Goal: Find specific page/section: Find specific page/section

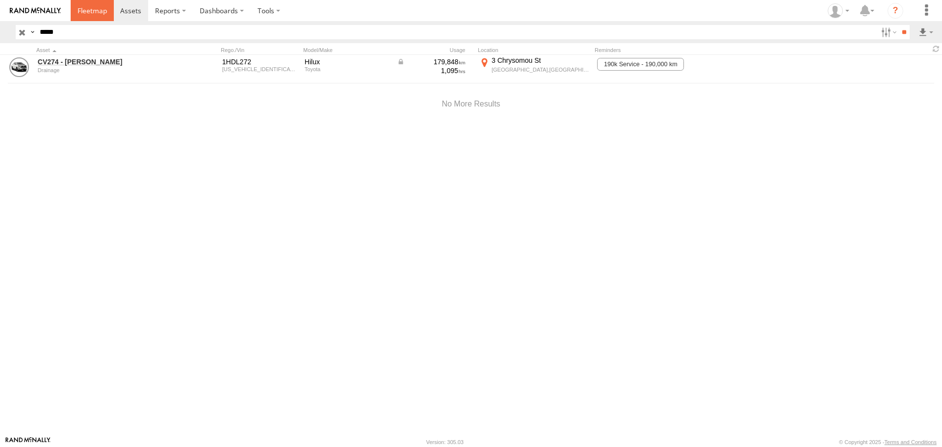
click at [88, 11] on span at bounding box center [92, 10] width 29 height 9
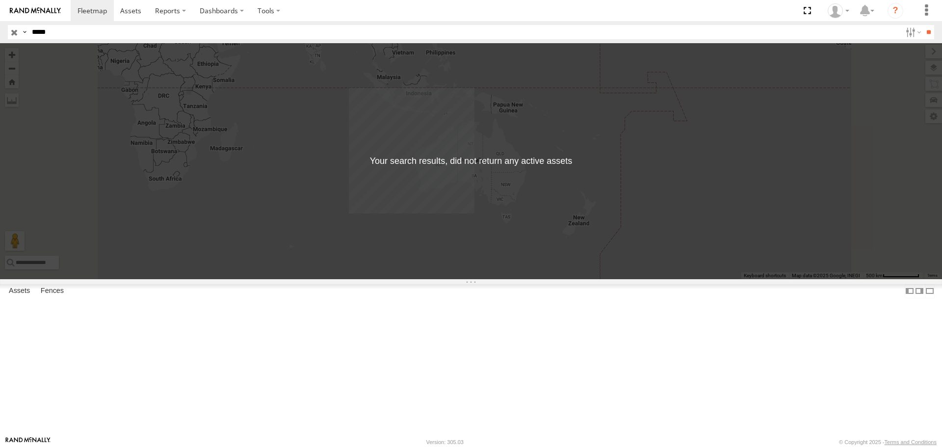
type input "*****"
click at [923, 25] on input "**" at bounding box center [928, 32] width 11 height 14
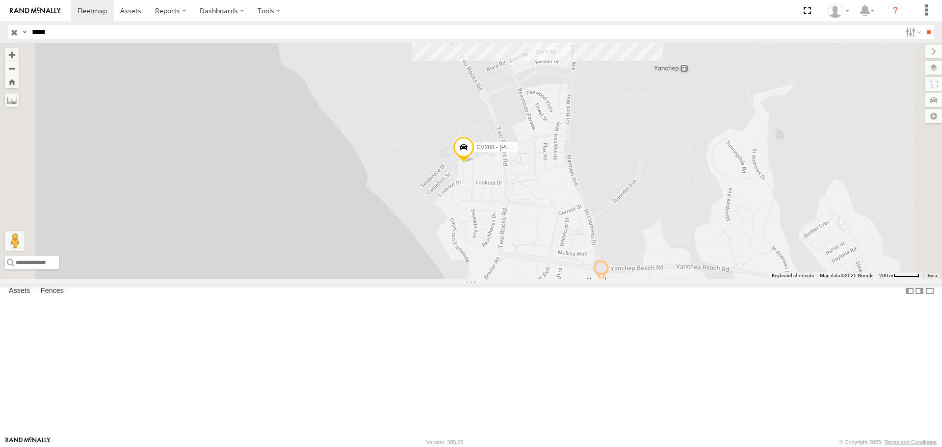
click at [474, 163] on span at bounding box center [464, 149] width 22 height 26
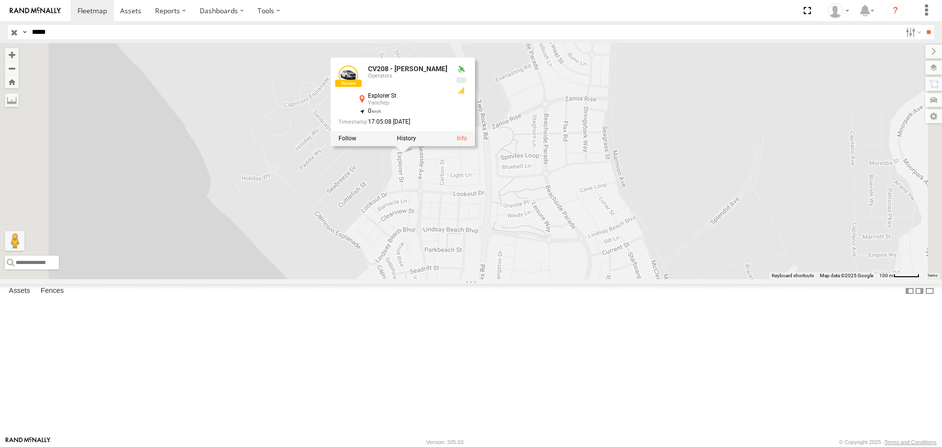
drag, startPoint x: 583, startPoint y: 248, endPoint x: 510, endPoint y: 254, distance: 73.4
click at [510, 254] on div "CV208 - Daniel Avis CV208 - Daniel Avis Operators Explorer St Yanchep -31.53932…" at bounding box center [471, 161] width 942 height 236
click at [516, 262] on div "CV208 - [PERSON_NAME] CV208 - [PERSON_NAME] Operators Explorer St Yanchep -31.5…" at bounding box center [471, 161] width 942 height 236
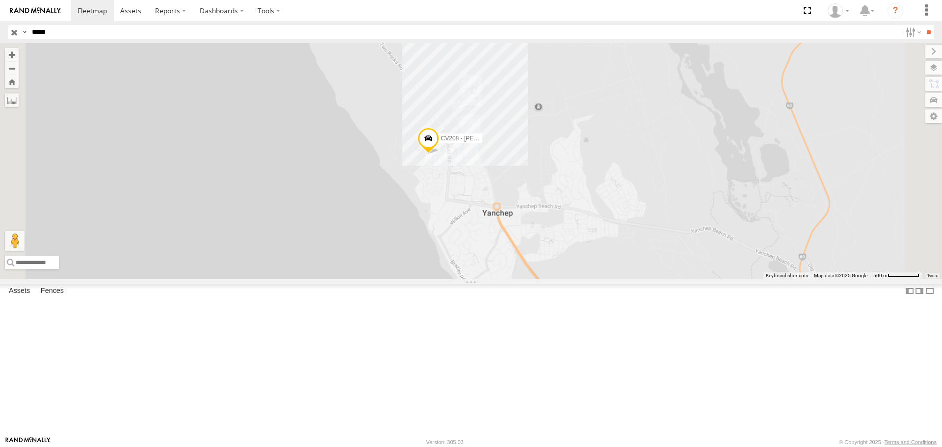
drag, startPoint x: 594, startPoint y: 280, endPoint x: 508, endPoint y: 155, distance: 151.5
click at [508, 155] on div "CV208 - [PERSON_NAME]" at bounding box center [471, 161] width 942 height 236
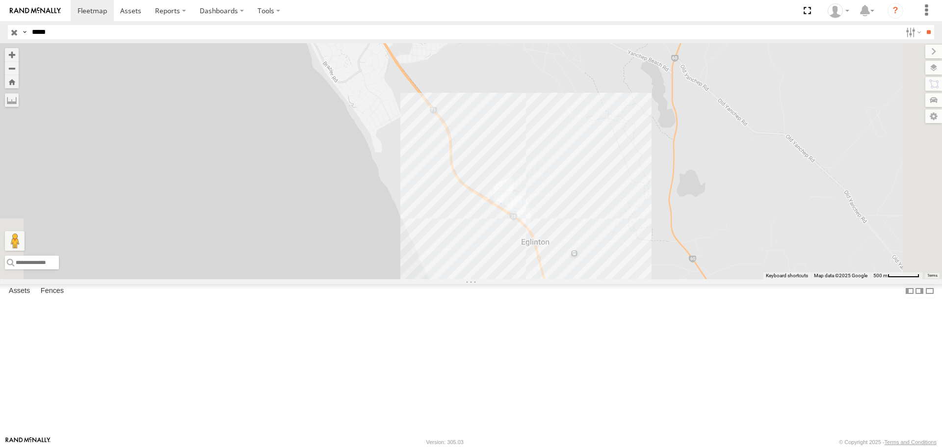
drag, startPoint x: 641, startPoint y: 310, endPoint x: 631, endPoint y: 270, distance: 41.5
click at [629, 278] on div "CV208 - [PERSON_NAME]" at bounding box center [471, 161] width 942 height 236
click at [661, 279] on div "CV208 - [PERSON_NAME]" at bounding box center [471, 161] width 942 height 236
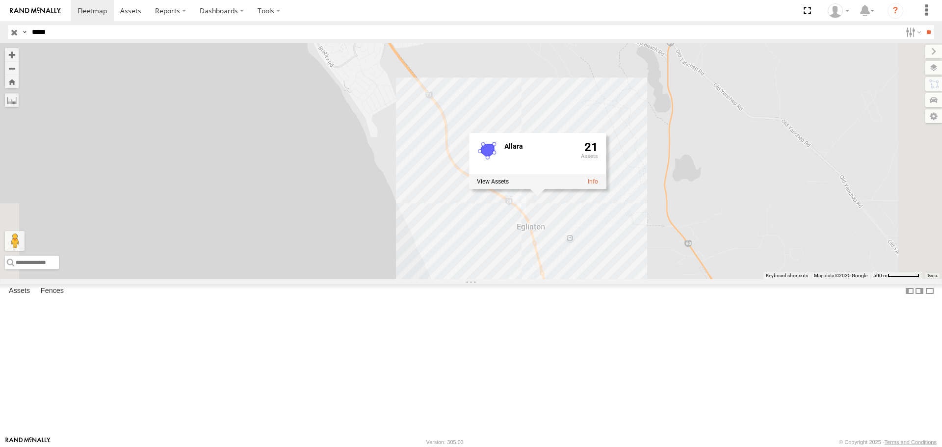
drag, startPoint x: 632, startPoint y: 310, endPoint x: 569, endPoint y: 191, distance: 134.3
click at [569, 193] on div "CV208 - Daniel Avis Allara 21" at bounding box center [471, 161] width 942 height 236
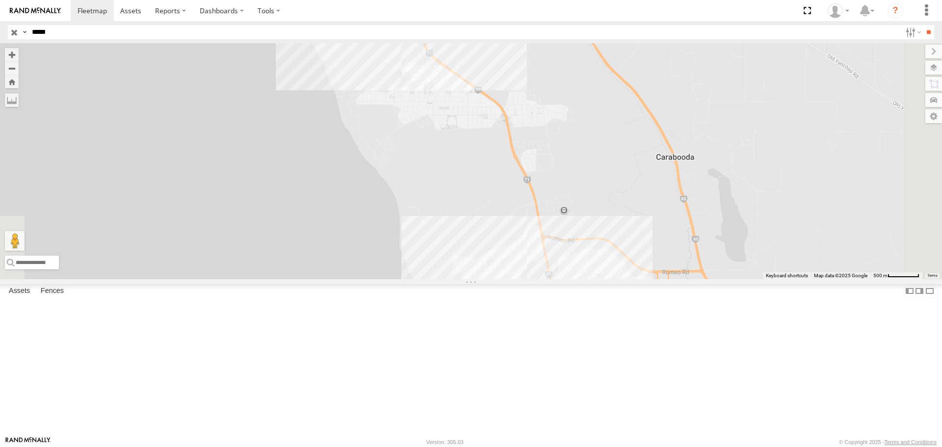
drag, startPoint x: 623, startPoint y: 332, endPoint x: 608, endPoint y: 230, distance: 103.1
click at [608, 231] on div "CV208 - Daniel Avis Allara 21" at bounding box center [471, 161] width 942 height 236
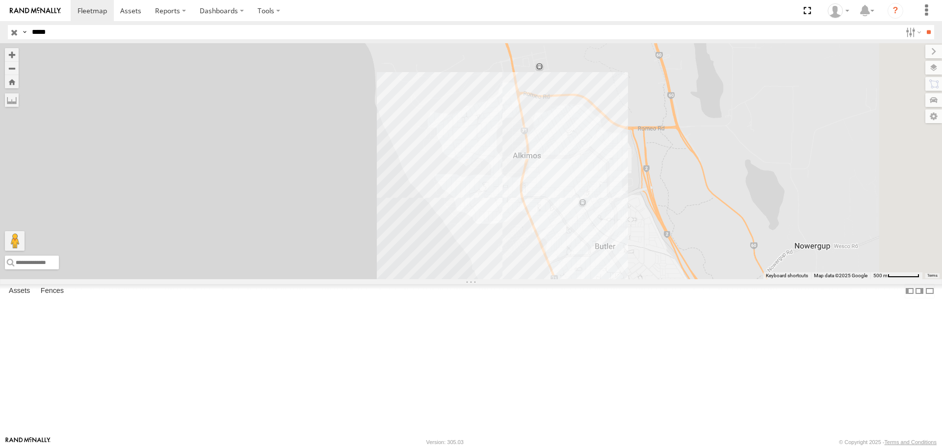
click at [603, 238] on div "CV208 - Daniel Avis Allara 21" at bounding box center [471, 161] width 942 height 236
click at [451, 149] on label at bounding box center [435, 145] width 32 height 7
click at [0, 0] on div "Trinity ×" at bounding box center [0, 0] width 0 height 0
click at [0, 0] on label "×" at bounding box center [0, 0] width 0 height 0
click at [565, 126] on div "CV208 - [PERSON_NAME] Trinity 3" at bounding box center [471, 161] width 942 height 236
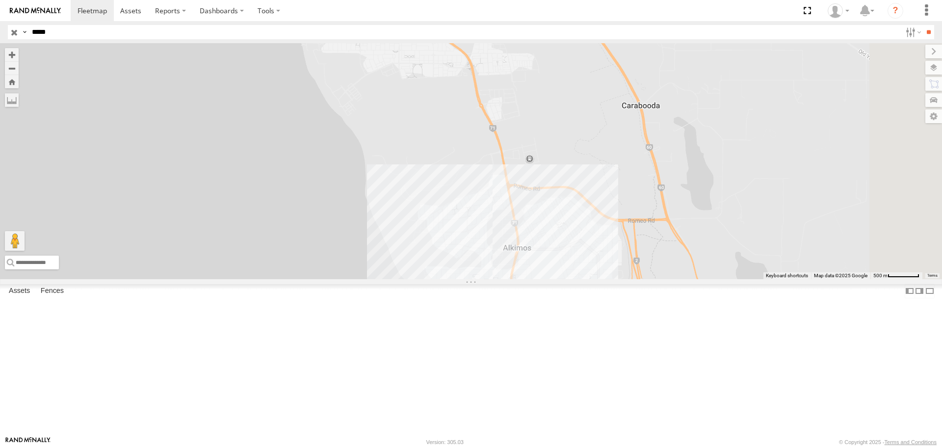
drag, startPoint x: 559, startPoint y: 127, endPoint x: 549, endPoint y: 256, distance: 129.0
click at [549, 252] on div "CV208 - [PERSON_NAME]" at bounding box center [471, 161] width 942 height 236
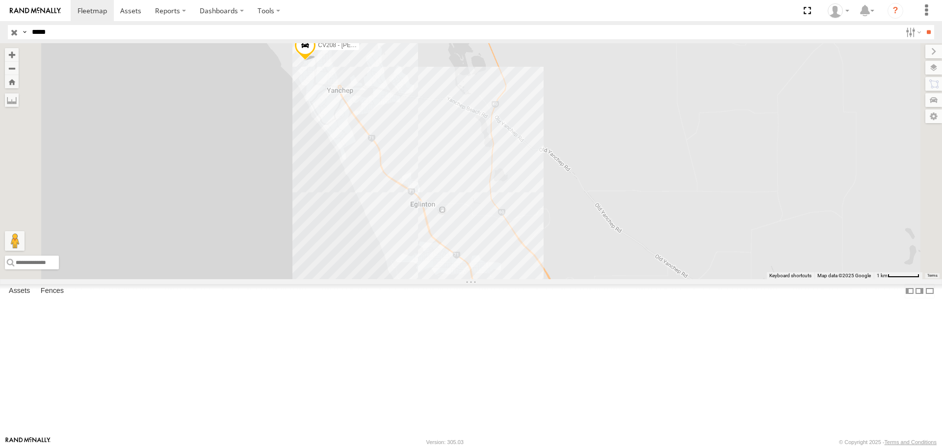
drag, startPoint x: 478, startPoint y: 149, endPoint x: 514, endPoint y: 302, distance: 156.7
click at [514, 279] on div "CV208 - [PERSON_NAME]" at bounding box center [471, 161] width 942 height 236
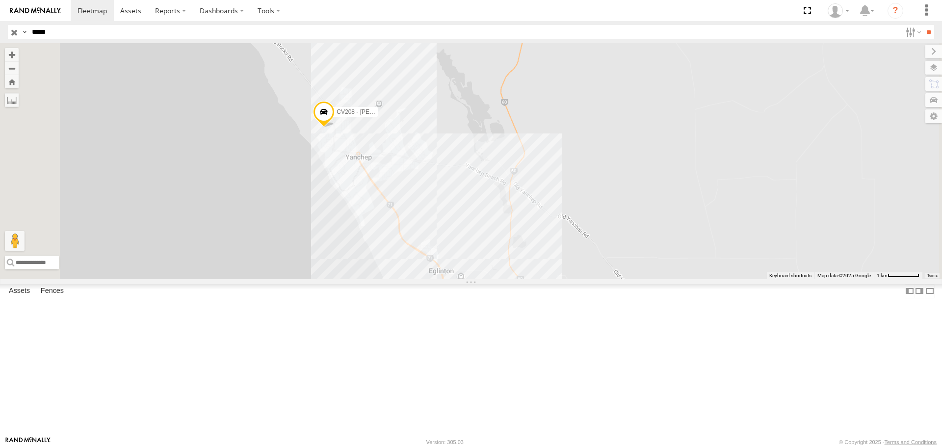
click at [335, 128] on span at bounding box center [324, 114] width 22 height 26
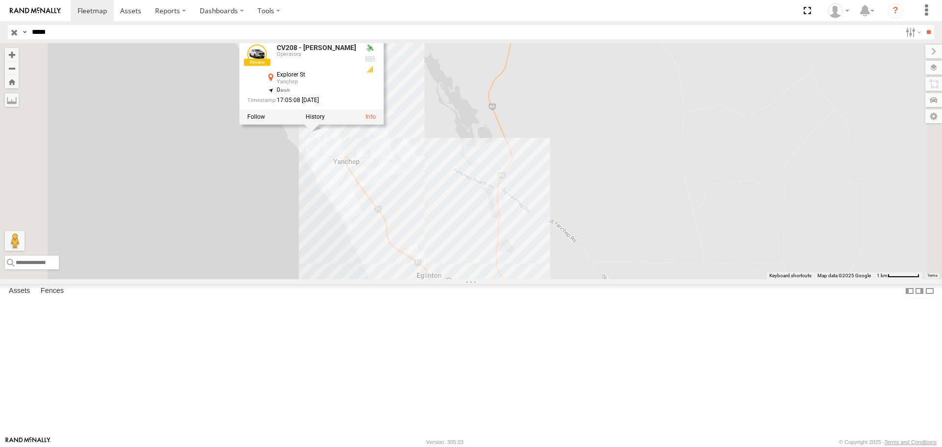
drag, startPoint x: 587, startPoint y: 159, endPoint x: 573, endPoint y: 164, distance: 15.1
click at [573, 164] on div "CV208 - [PERSON_NAME] CV208 - [PERSON_NAME] Operators Explorer St Yanchep -31.5…" at bounding box center [471, 161] width 942 height 236
click at [554, 142] on div "CV208 - [PERSON_NAME] CV208 - [PERSON_NAME] Operators Explorer St Yanchep -31.5…" at bounding box center [471, 161] width 942 height 236
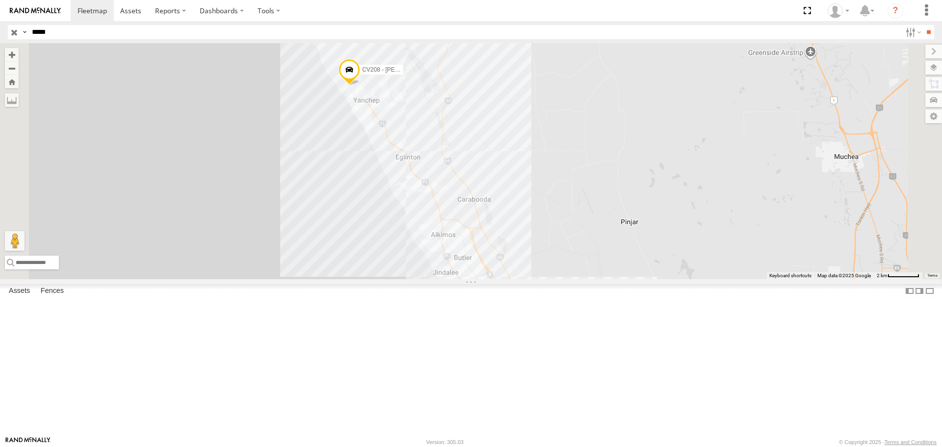
drag, startPoint x: 608, startPoint y: 303, endPoint x: 601, endPoint y: 233, distance: 70.1
click at [601, 234] on div "CV208 - [PERSON_NAME]" at bounding box center [471, 161] width 942 height 236
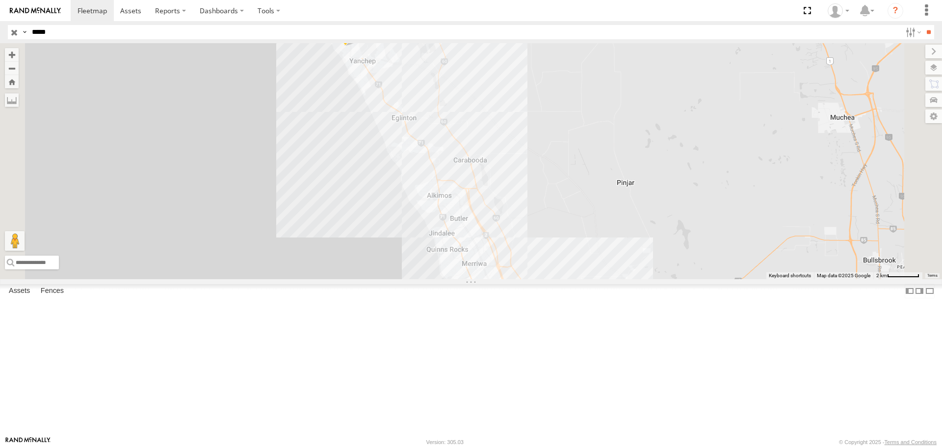
click at [550, 271] on div "CV208 - [PERSON_NAME]" at bounding box center [471, 161] width 942 height 236
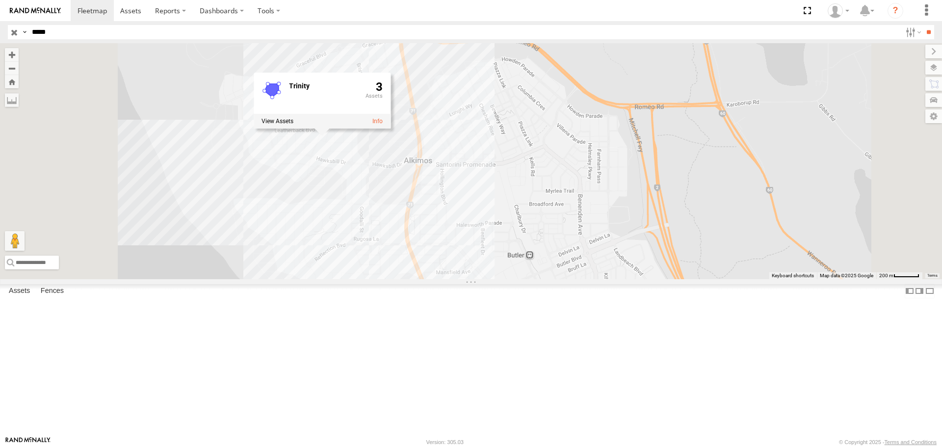
click at [293, 125] on label at bounding box center [278, 121] width 32 height 7
click at [0, 0] on div "Supervisors" at bounding box center [0, 0] width 0 height 0
click at [0, 0] on link "CV322 - [PERSON_NAME]" at bounding box center [0, 0] width 0 height 0
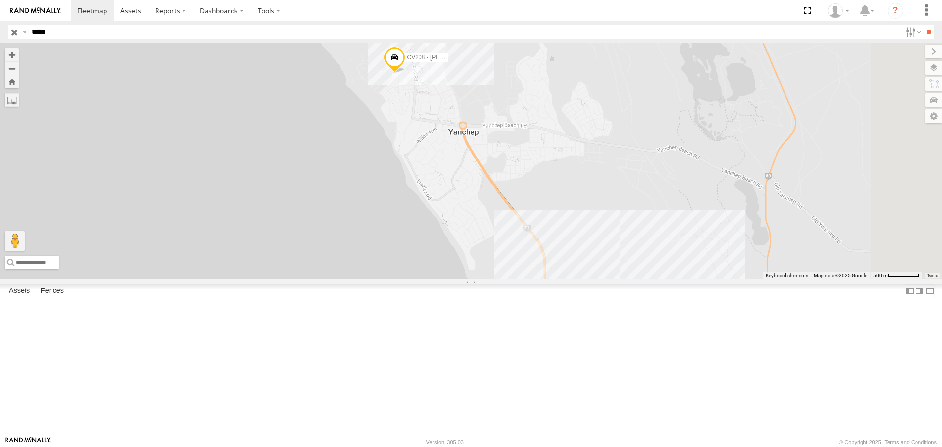
drag, startPoint x: 615, startPoint y: 248, endPoint x: 533, endPoint y: 153, distance: 124.9
click at [533, 153] on div "CV208 - [PERSON_NAME]" at bounding box center [471, 161] width 942 height 236
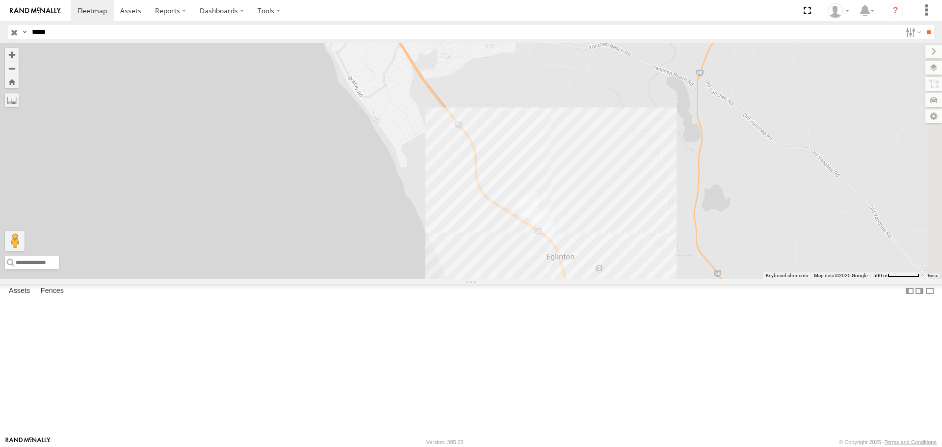
drag, startPoint x: 618, startPoint y: 274, endPoint x: 583, endPoint y: 195, distance: 86.3
click at [585, 198] on div "CV208 - [PERSON_NAME]" at bounding box center [471, 161] width 942 height 236
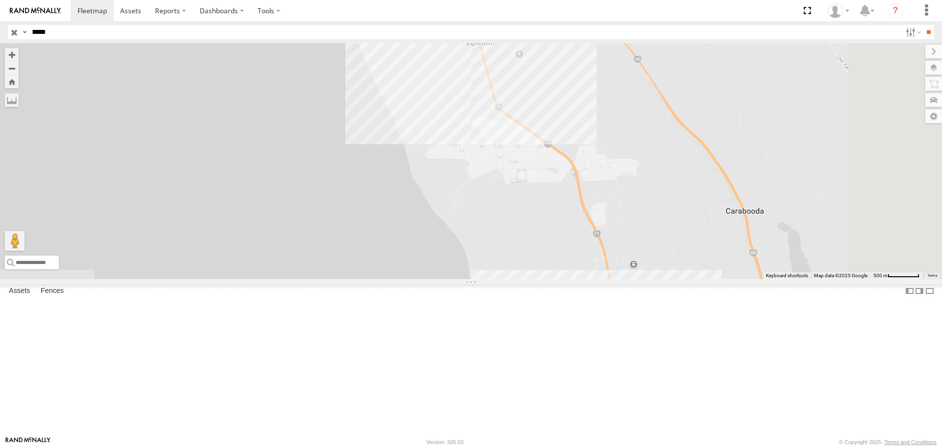
drag, startPoint x: 625, startPoint y: 310, endPoint x: 598, endPoint y: 201, distance: 112.3
click at [604, 213] on div "CV208 - [PERSON_NAME]" at bounding box center [471, 161] width 942 height 236
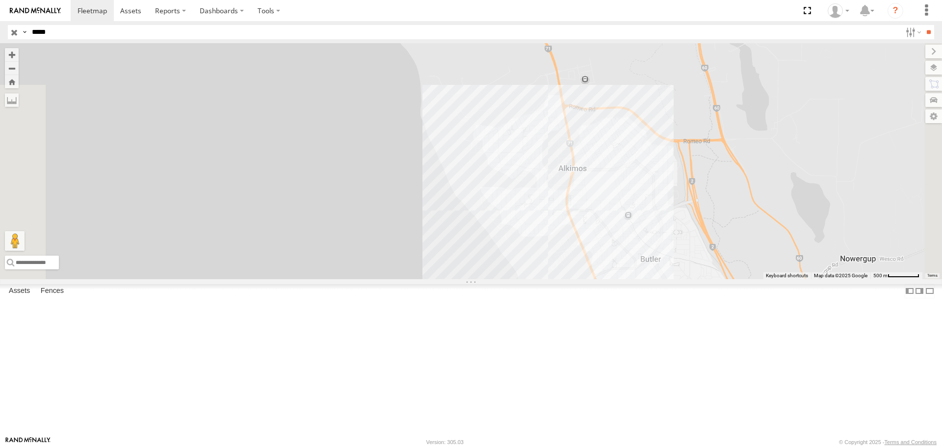
drag, startPoint x: 640, startPoint y: 321, endPoint x: 595, endPoint y: 250, distance: 84.3
click at [597, 254] on div "CV208 - [PERSON_NAME]" at bounding box center [471, 161] width 942 height 236
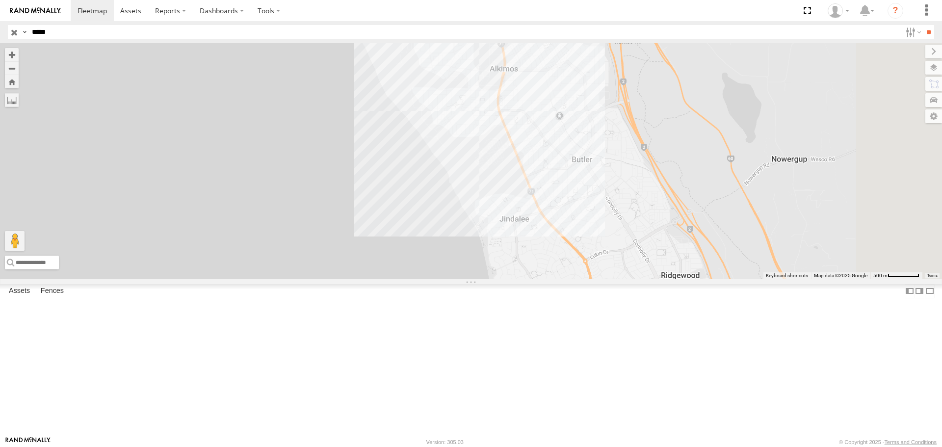
click at [602, 265] on div "CV208 - [PERSON_NAME]" at bounding box center [471, 161] width 942 height 236
click at [574, 149] on div "CV208 - [PERSON_NAME] 13" at bounding box center [471, 161] width 942 height 236
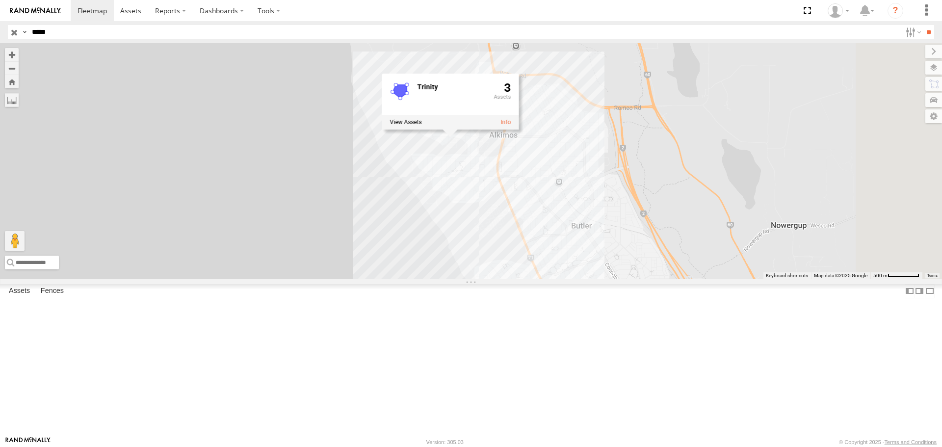
drag, startPoint x: 563, startPoint y: 164, endPoint x: 562, endPoint y: 241, distance: 77.0
click at [562, 241] on div "CV208 - [PERSON_NAME] Trinity 3" at bounding box center [471, 161] width 942 height 236
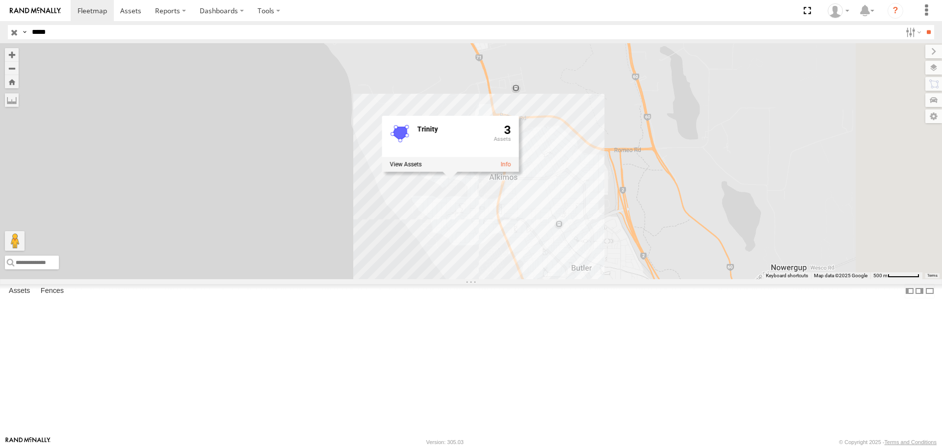
click at [421, 168] on label at bounding box center [406, 164] width 32 height 7
drag, startPoint x: 465, startPoint y: 217, endPoint x: 398, endPoint y: 219, distance: 66.3
click at [0, 0] on div "CV340 - [PERSON_NAME] Supervisors" at bounding box center [0, 0] width 0 height 0
drag, startPoint x: 641, startPoint y: 141, endPoint x: 643, endPoint y: 165, distance: 24.1
click at [0, 0] on label at bounding box center [0, 0] width 0 height 0
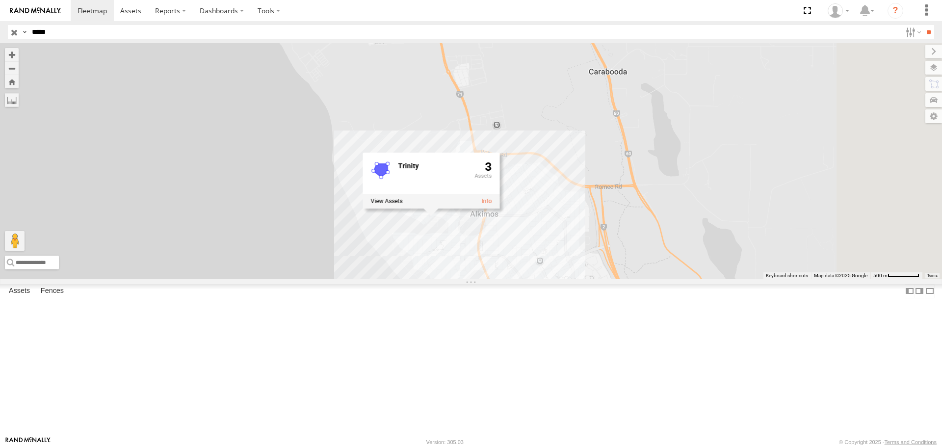
drag, startPoint x: 515, startPoint y: 151, endPoint x: 495, endPoint y: 193, distance: 46.5
click at [495, 193] on div "CV208 - [PERSON_NAME] Trinity 3" at bounding box center [471, 161] width 942 height 236
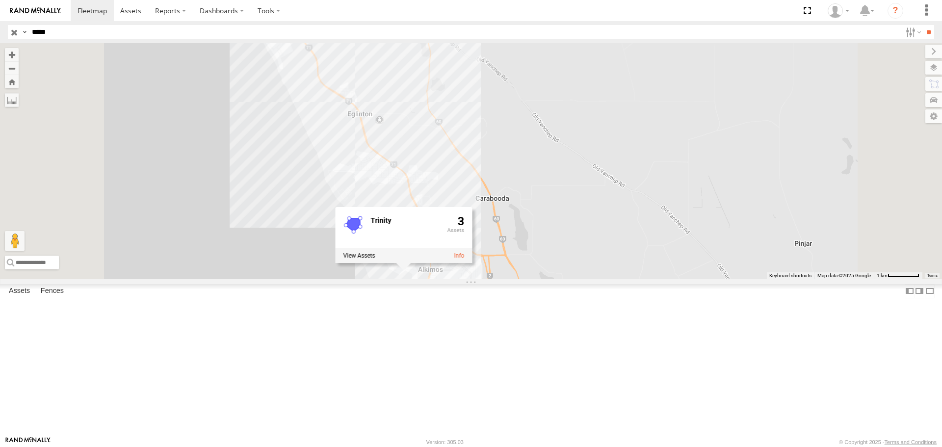
drag, startPoint x: 488, startPoint y: 135, endPoint x: 492, endPoint y: 250, distance: 114.9
click at [492, 250] on div "CV208 - [PERSON_NAME] Trinity 3" at bounding box center [471, 161] width 942 height 236
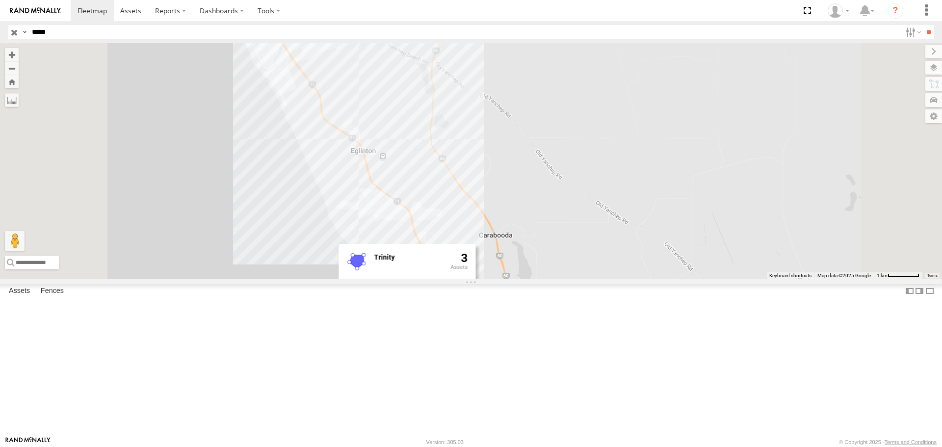
drag, startPoint x: 450, startPoint y: 188, endPoint x: 453, endPoint y: 224, distance: 35.4
click at [453, 224] on div "CV208 - [PERSON_NAME] Trinity 3" at bounding box center [471, 161] width 942 height 236
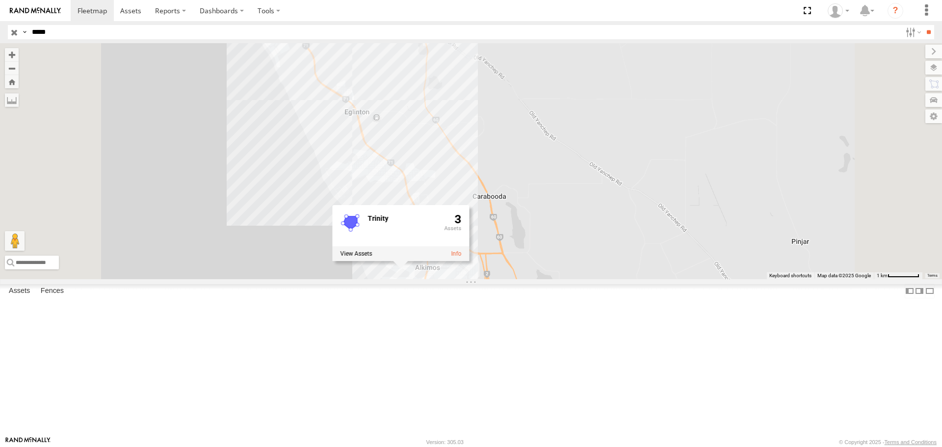
drag, startPoint x: 598, startPoint y: 271, endPoint x: 590, endPoint y: 212, distance: 59.4
click at [590, 212] on div "CV208 - [PERSON_NAME] Trinity 3" at bounding box center [471, 161] width 942 height 236
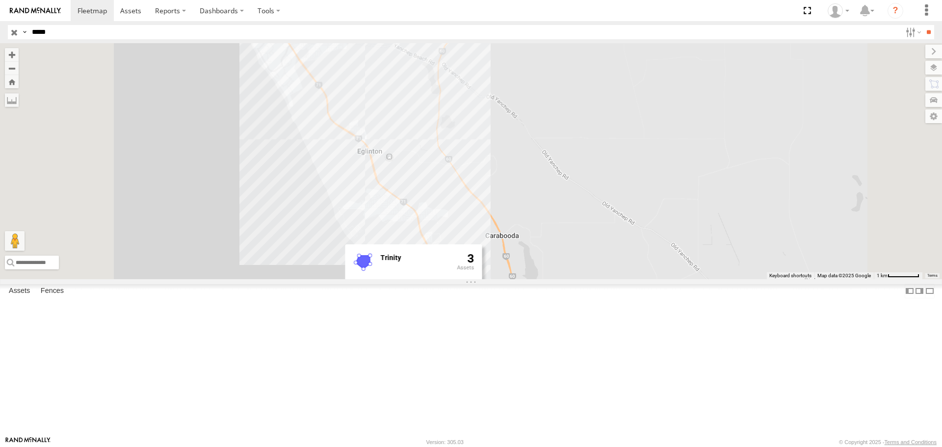
drag, startPoint x: 423, startPoint y: 88, endPoint x: 450, endPoint y: 189, distance: 104.0
click at [450, 189] on div "CV208 - [PERSON_NAME] Trinity 3" at bounding box center [471, 161] width 942 height 236
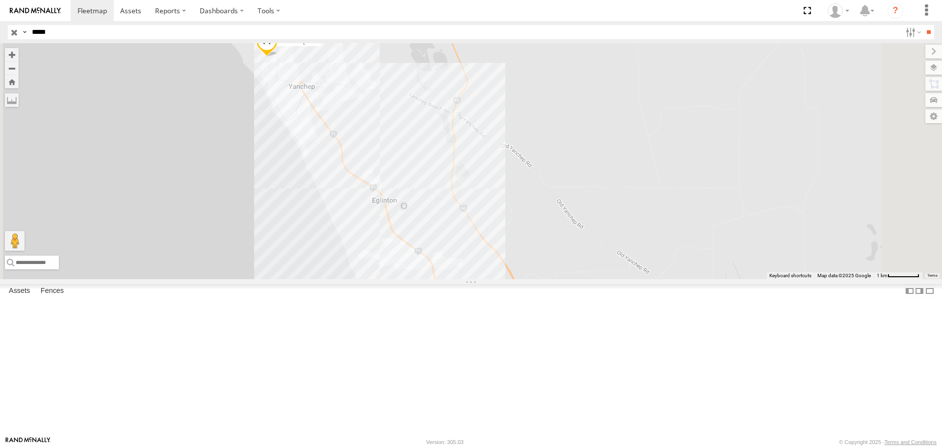
click at [278, 57] on span at bounding box center [267, 43] width 22 height 26
click at [508, 110] on div "CV208 - [PERSON_NAME] CV208 - [PERSON_NAME] Operators Explorer St Yanchep -31.5…" at bounding box center [471, 161] width 942 height 236
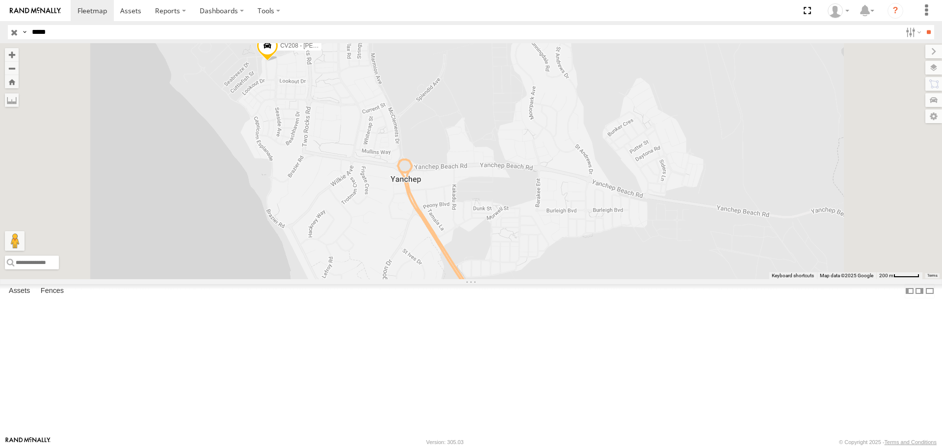
click at [278, 61] on span at bounding box center [268, 48] width 22 height 26
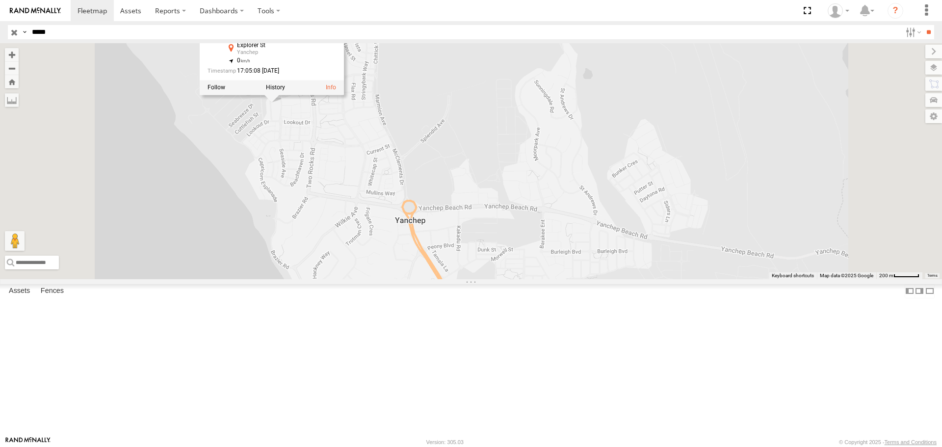
drag, startPoint x: 538, startPoint y: 130, endPoint x: 542, endPoint y: 174, distance: 44.4
click at [542, 174] on div "CV208 - [PERSON_NAME] CV208 - [PERSON_NAME] Operators Explorer St Yanchep -31.5…" at bounding box center [471, 161] width 942 height 236
drag, startPoint x: 72, startPoint y: 36, endPoint x: 0, endPoint y: 32, distance: 72.2
click at [0, 32] on header "Search Query Asset ID Asset Label Registration Manufacturer Model VIN Job ID" at bounding box center [471, 32] width 942 height 22
click at [923, 25] on input "**" at bounding box center [928, 32] width 11 height 14
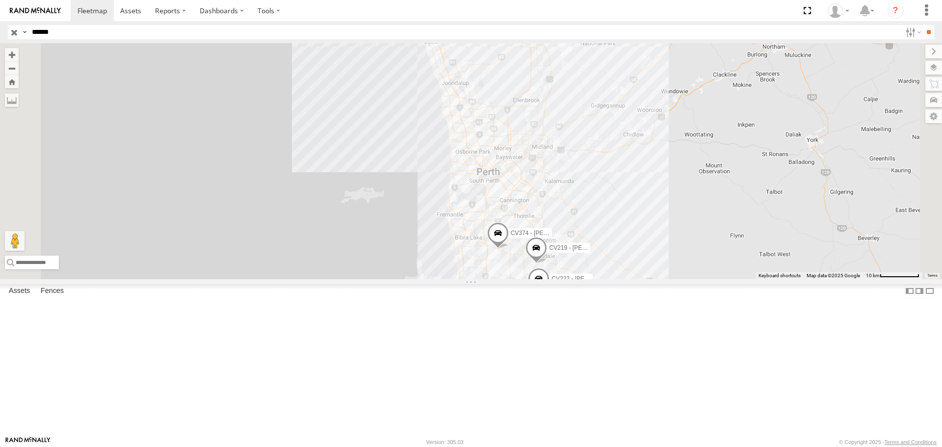
click at [0, 0] on div "EX115- 23TZ-[PERSON_NAME]" at bounding box center [0, 0] width 0 height 0
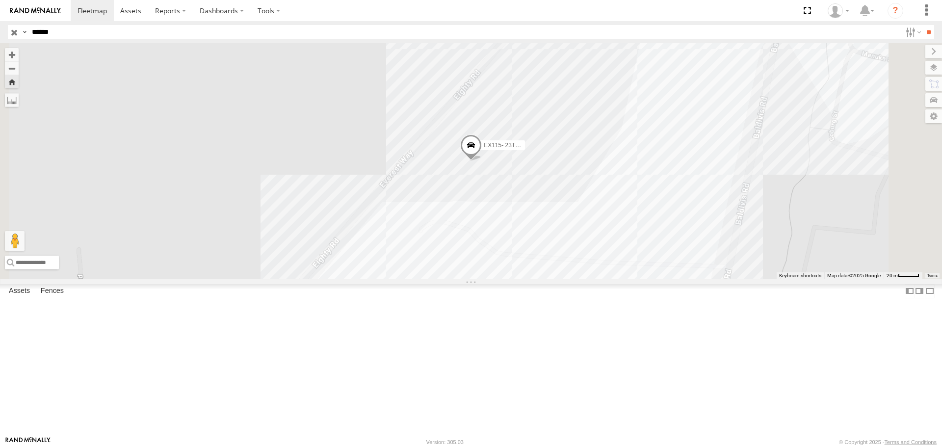
click at [482, 161] on span at bounding box center [471, 147] width 22 height 26
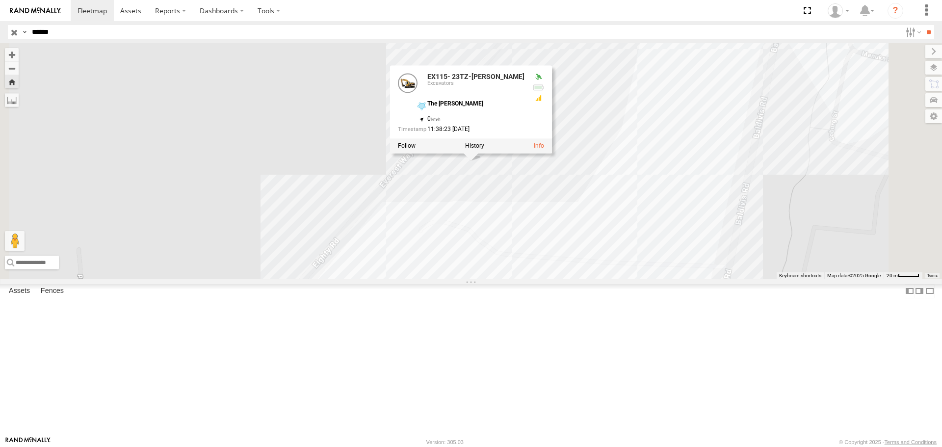
click at [0, 0] on div "CV374 - [PERSON_NAME]" at bounding box center [0, 0] width 0 height 0
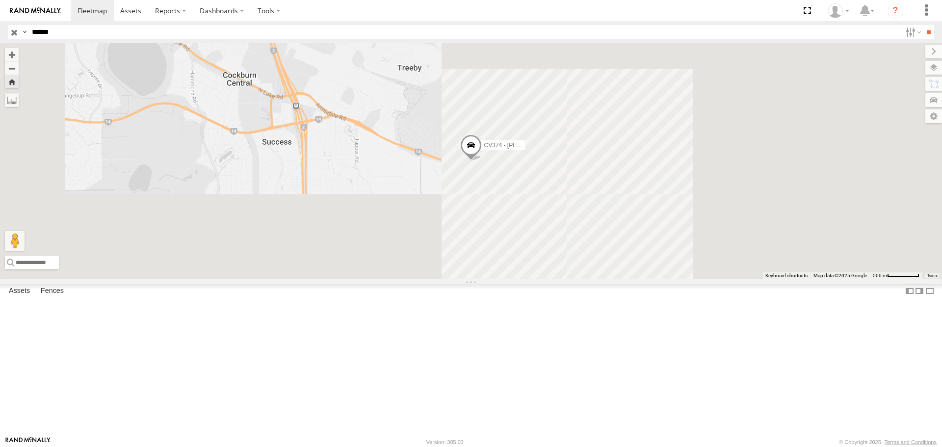
click at [0, 0] on div "CV219 - [PERSON_NAME]" at bounding box center [0, 0] width 0 height 0
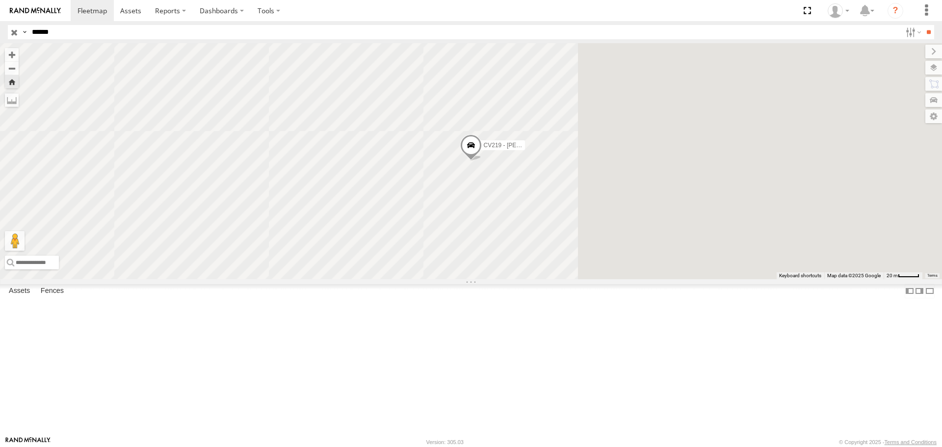
click at [0, 0] on div "CV222 - [PERSON_NAME]" at bounding box center [0, 0] width 0 height 0
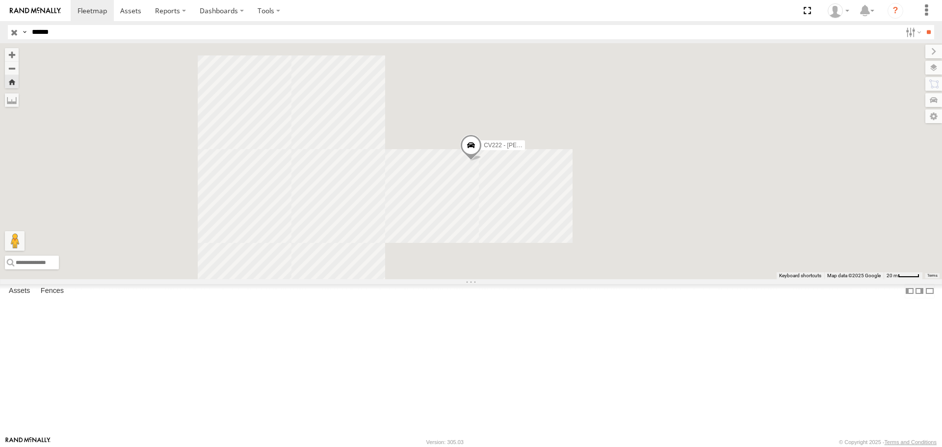
click at [0, 0] on div "CV222 - [PERSON_NAME] Project Managers" at bounding box center [0, 0] width 0 height 0
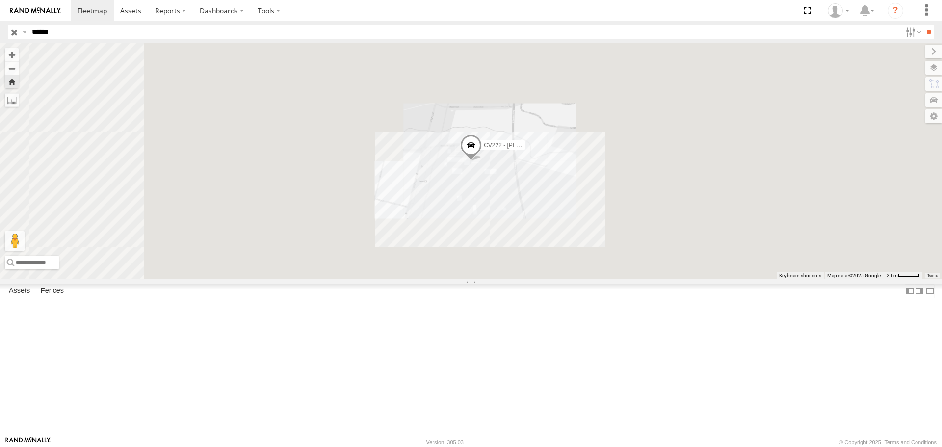
click at [0, 0] on div "CV208 - [PERSON_NAME]" at bounding box center [0, 0] width 0 height 0
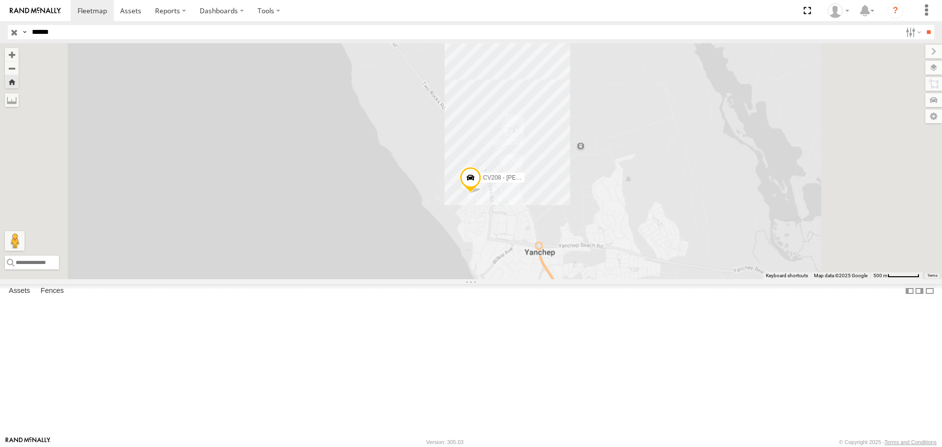
drag, startPoint x: 596, startPoint y: 327, endPoint x: 540, endPoint y: 160, distance: 175.9
click at [540, 160] on div "CV208 - [PERSON_NAME]" at bounding box center [471, 161] width 942 height 236
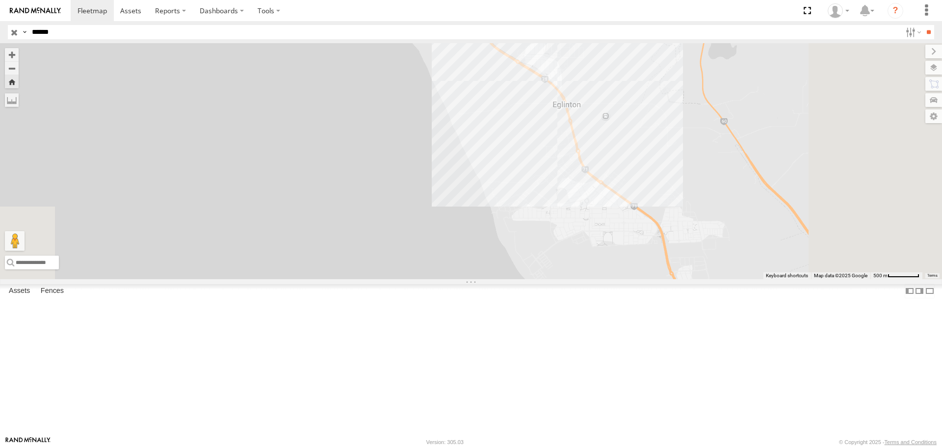
drag, startPoint x: 660, startPoint y: 288, endPoint x: 550, endPoint y: 80, distance: 234.6
click at [550, 80] on div "CV208 - [PERSON_NAME]" at bounding box center [471, 161] width 942 height 236
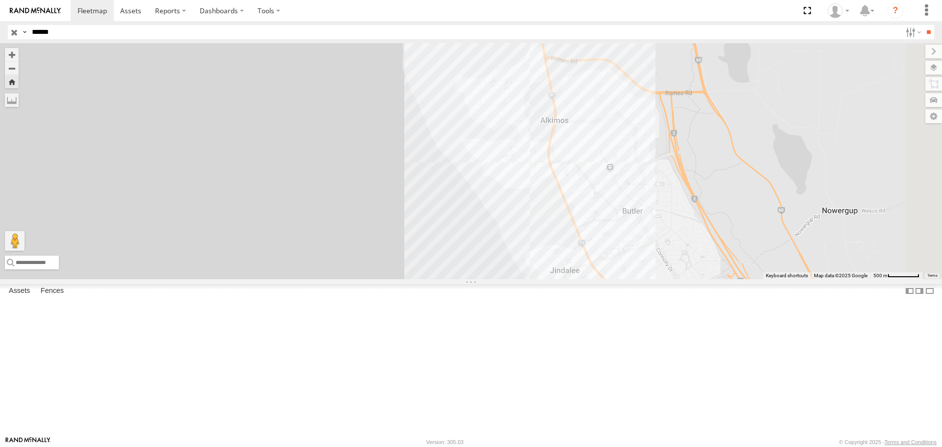
drag, startPoint x: 588, startPoint y: 219, endPoint x: 557, endPoint y: 156, distance: 70.4
click at [557, 156] on div "CV208 - [PERSON_NAME]" at bounding box center [471, 161] width 942 height 236
click at [627, 188] on div "CV208 - [PERSON_NAME]" at bounding box center [471, 161] width 942 height 236
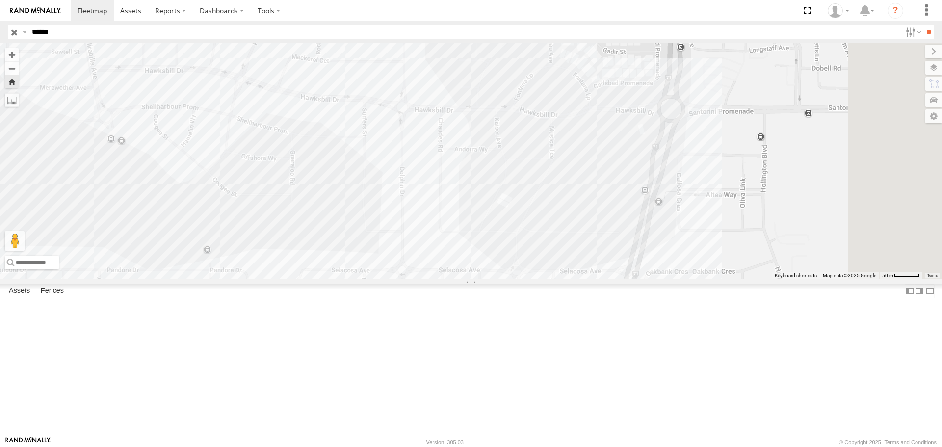
drag, startPoint x: 632, startPoint y: 146, endPoint x: 603, endPoint y: 213, distance: 73.6
click at [603, 213] on div "CV208 - [PERSON_NAME] Trinity 2" at bounding box center [471, 161] width 942 height 236
click at [936, 68] on label at bounding box center [933, 68] width 17 height 14
click at [0, 0] on span "Basemaps" at bounding box center [0, 0] width 0 height 0
click at [0, 0] on span "Satellite + Roadmap" at bounding box center [0, 0] width 0 height 0
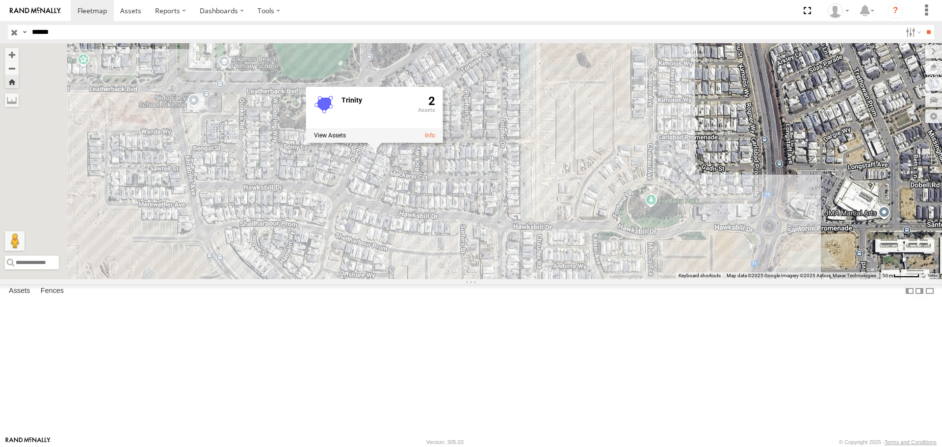
drag, startPoint x: 551, startPoint y: 151, endPoint x: 654, endPoint y: 250, distance: 143.3
click at [654, 250] on div "CV208 - [PERSON_NAME] Trinity 2" at bounding box center [471, 161] width 942 height 236
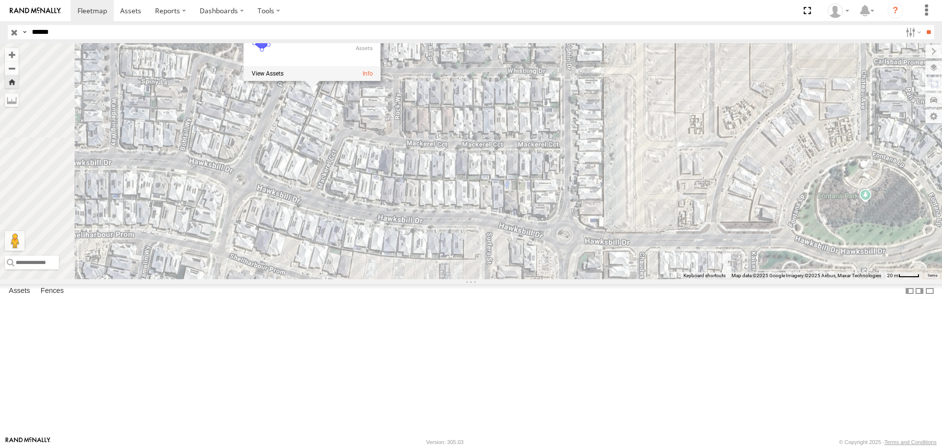
drag, startPoint x: 511, startPoint y: 239, endPoint x: 560, endPoint y: 251, distance: 50.5
click at [560, 251] on div "CV208 - [PERSON_NAME] Trinity 2" at bounding box center [471, 161] width 942 height 236
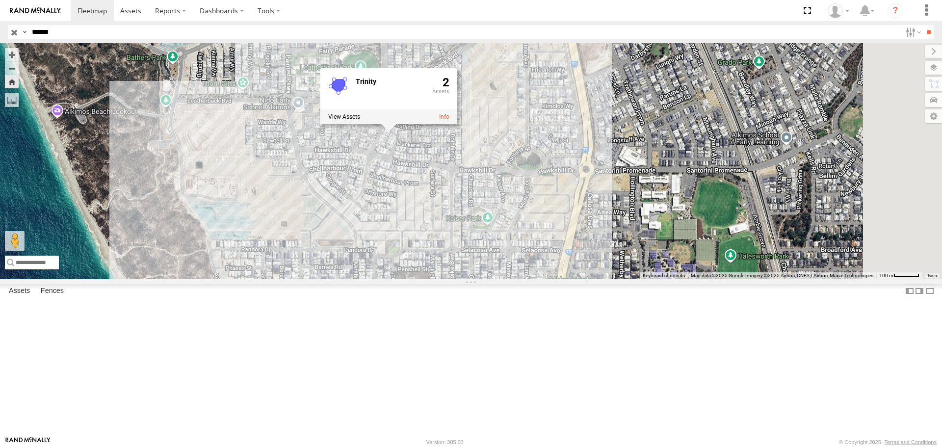
drag, startPoint x: 574, startPoint y: 282, endPoint x: 543, endPoint y: 249, distance: 45.5
click at [543, 249] on div "CV208 - [PERSON_NAME] Trinity 2" at bounding box center [471, 161] width 942 height 236
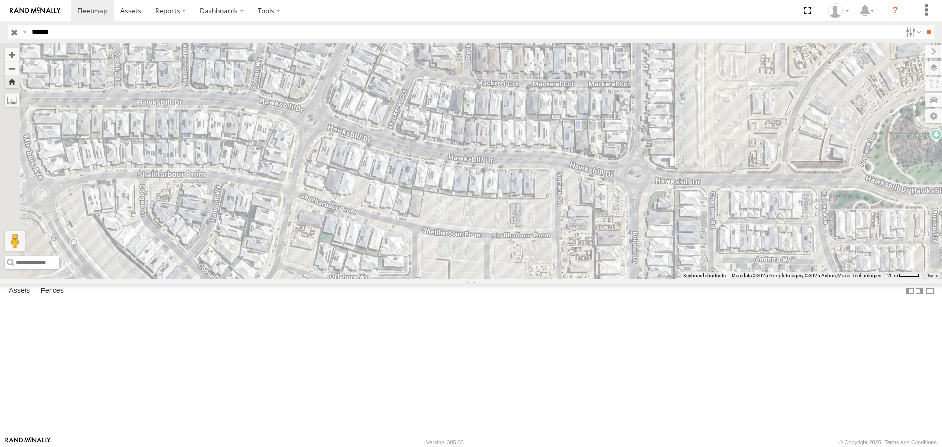
drag, startPoint x: 448, startPoint y: 242, endPoint x: 629, endPoint y: 314, distance: 194.0
click at [629, 279] on div "CV208 - [PERSON_NAME] Trinity 2" at bounding box center [471, 161] width 942 height 236
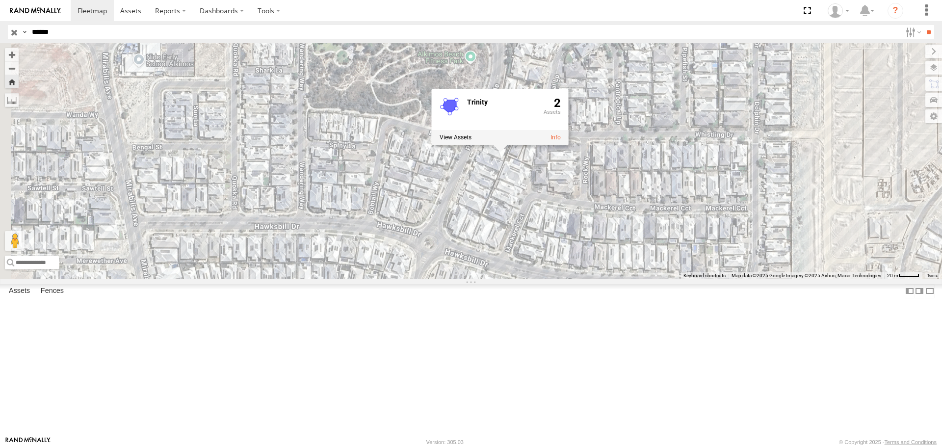
drag, startPoint x: 461, startPoint y: 240, endPoint x: 579, endPoint y: 366, distance: 172.5
click at [579, 279] on div "CV208 - [PERSON_NAME] Trinity 2" at bounding box center [471, 161] width 942 height 236
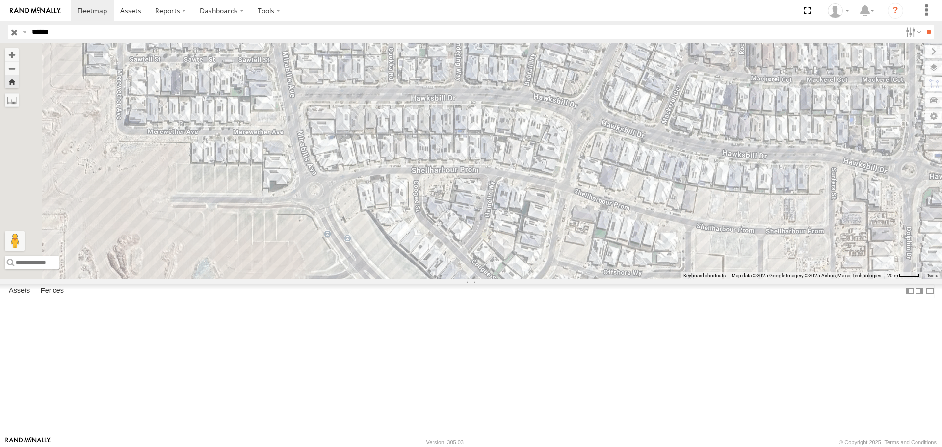
drag, startPoint x: 413, startPoint y: 270, endPoint x: 598, endPoint y: 117, distance: 239.4
click at [598, 118] on div "CV208 - [PERSON_NAME] Trinity 2" at bounding box center [471, 161] width 942 height 236
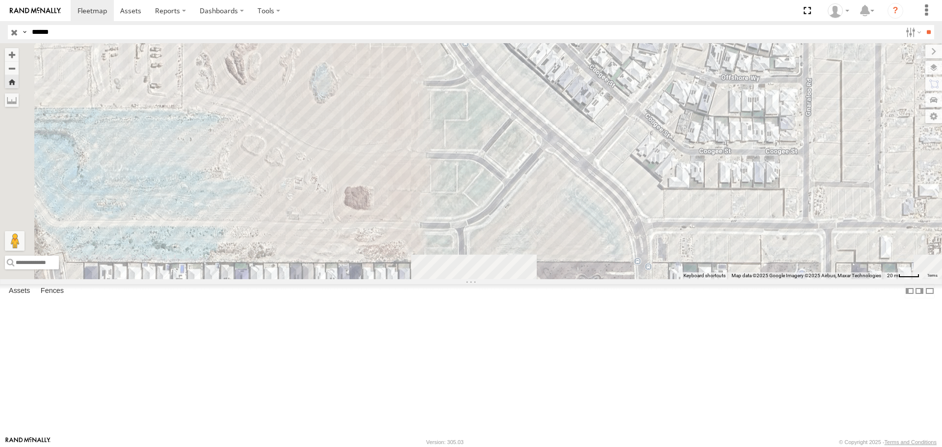
drag, startPoint x: 511, startPoint y: 298, endPoint x: 589, endPoint y: 140, distance: 176.2
click at [589, 140] on div "CV208 - [PERSON_NAME] Trinity 2" at bounding box center [471, 161] width 942 height 236
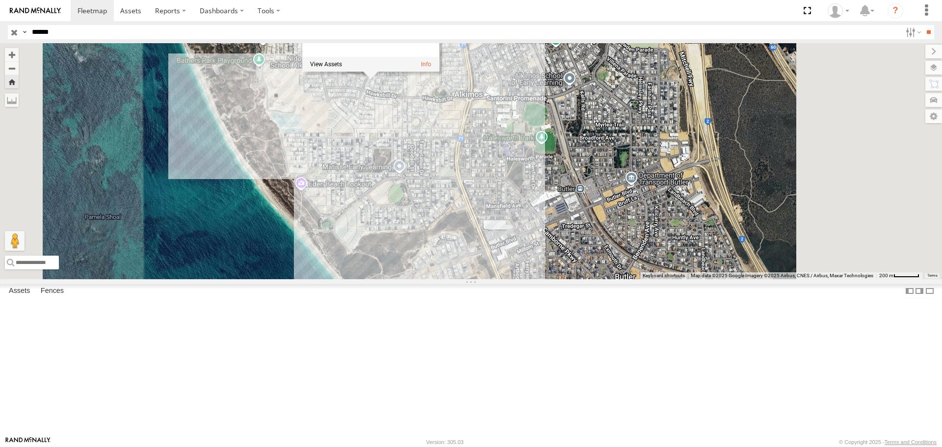
drag, startPoint x: 507, startPoint y: 175, endPoint x: 448, endPoint y: 196, distance: 62.4
click at [448, 196] on div "CV208 - [PERSON_NAME] Trinity 2" at bounding box center [471, 161] width 942 height 236
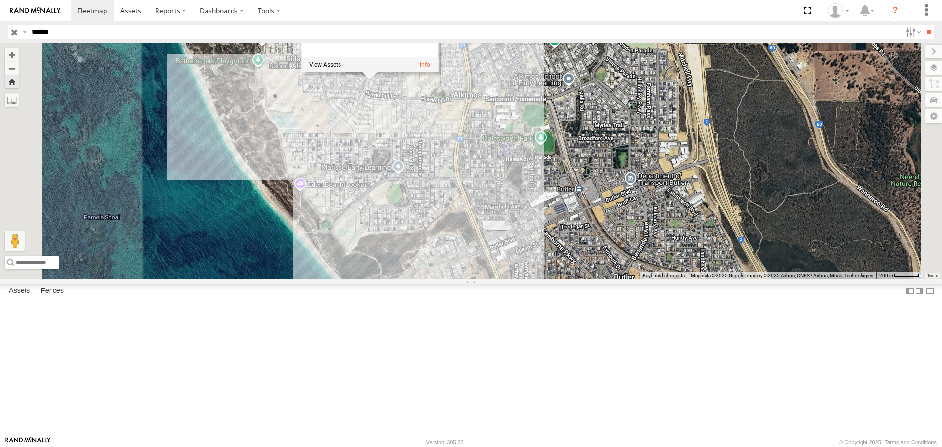
drag, startPoint x: 90, startPoint y: 28, endPoint x: -80, endPoint y: 28, distance: 170.7
click at [0, 28] on html at bounding box center [471, 223] width 942 height 447
click at [923, 25] on input "**" at bounding box center [928, 32] width 11 height 14
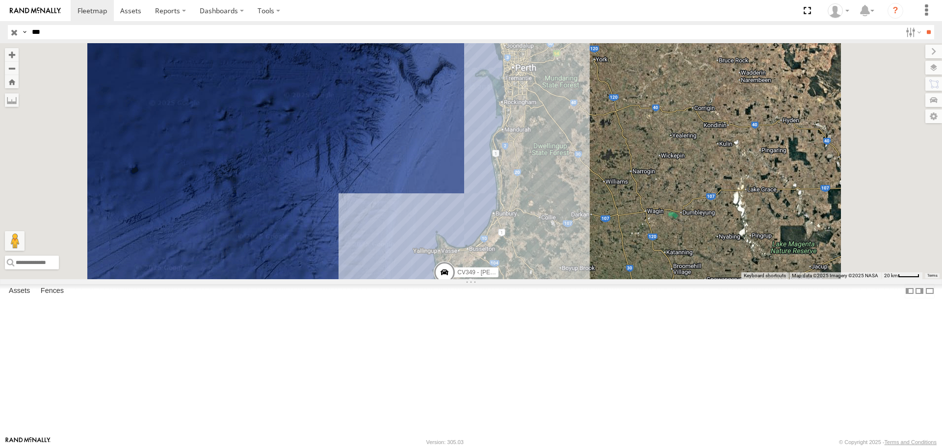
click at [0, 0] on div "Supervisors" at bounding box center [0, 0] width 0 height 0
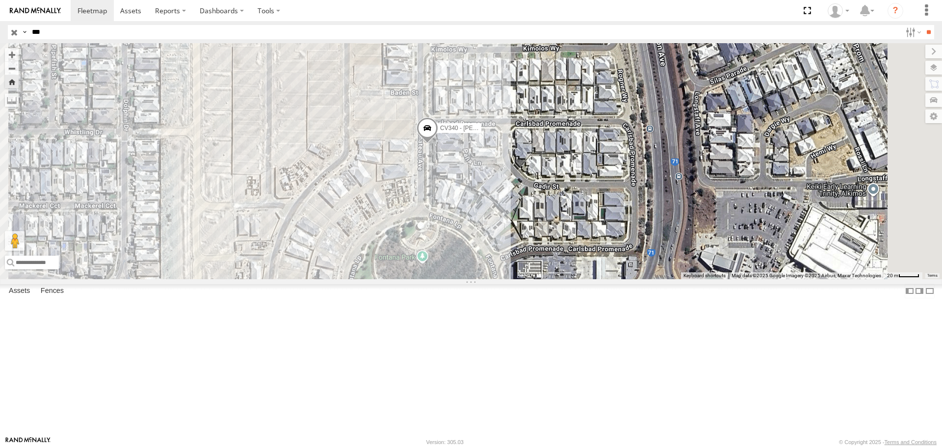
drag, startPoint x: 609, startPoint y: 266, endPoint x: 566, endPoint y: 248, distance: 47.1
click at [566, 248] on div "CV340 - [PERSON_NAME]" at bounding box center [471, 161] width 942 height 236
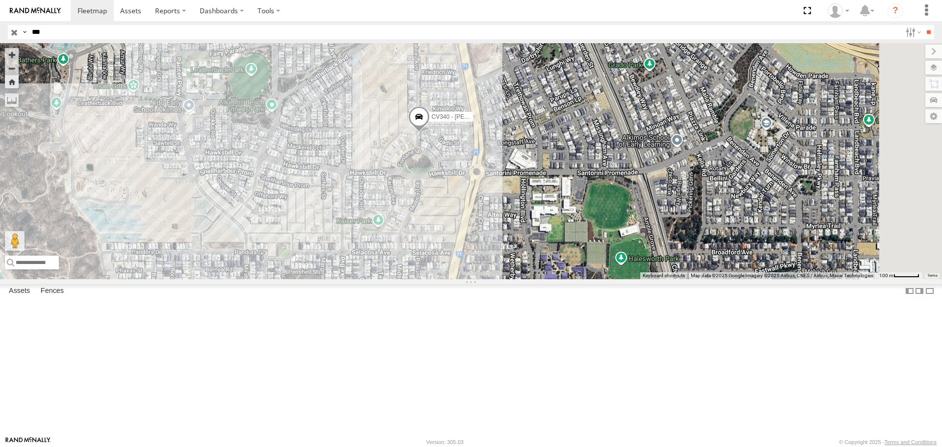
drag, startPoint x: 516, startPoint y: 236, endPoint x: 548, endPoint y: 238, distance: 32.4
click at [548, 238] on div "CV340 - [PERSON_NAME]" at bounding box center [471, 161] width 942 height 236
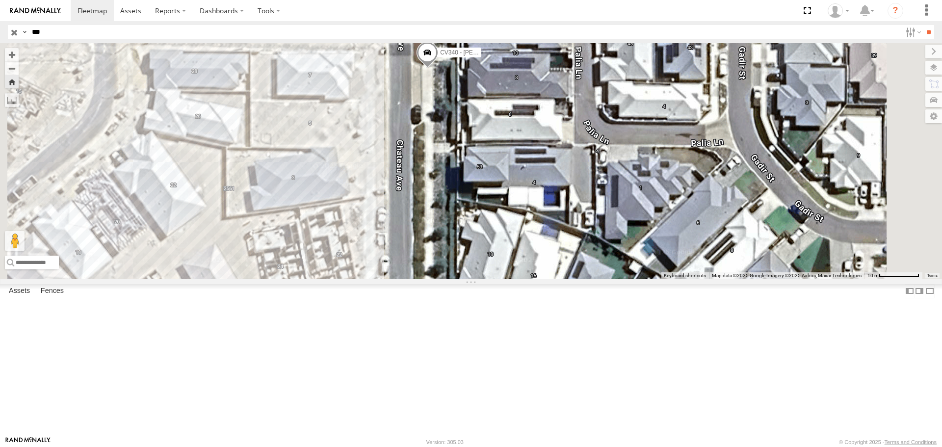
drag, startPoint x: 525, startPoint y: 149, endPoint x: 530, endPoint y: 204, distance: 55.6
click at [530, 204] on div "CV340 - [PERSON_NAME]" at bounding box center [471, 161] width 942 height 236
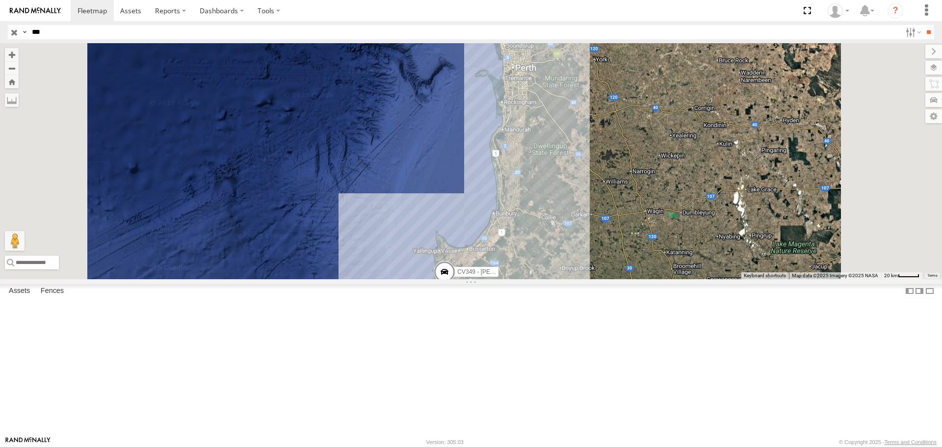
drag, startPoint x: 64, startPoint y: 36, endPoint x: -92, endPoint y: 31, distance: 156.1
click at [0, 31] on html at bounding box center [471, 223] width 942 height 447
type input "*"
click at [923, 25] on input "**" at bounding box center [928, 32] width 11 height 14
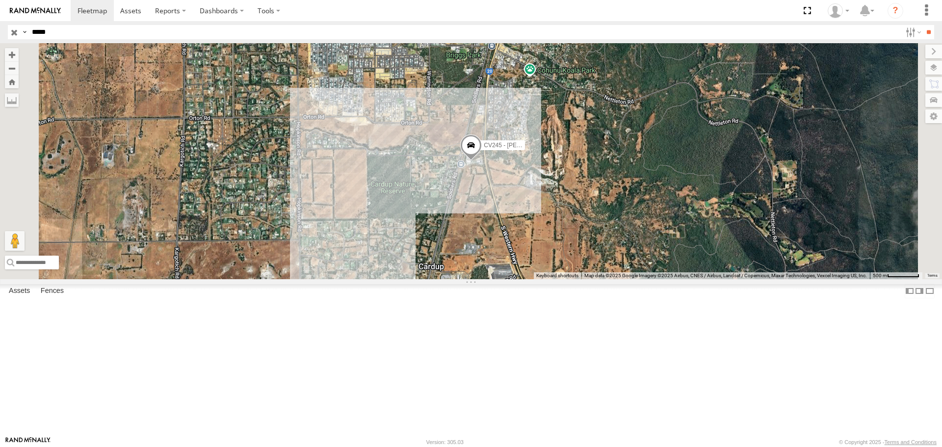
drag, startPoint x: 77, startPoint y: 32, endPoint x: 42, endPoint y: 31, distance: 34.8
click at [42, 31] on input "*****" at bounding box center [464, 32] width 873 height 14
type input "*****"
click at [923, 25] on input "**" at bounding box center [928, 32] width 11 height 14
